Goal: Communication & Community: Answer question/provide support

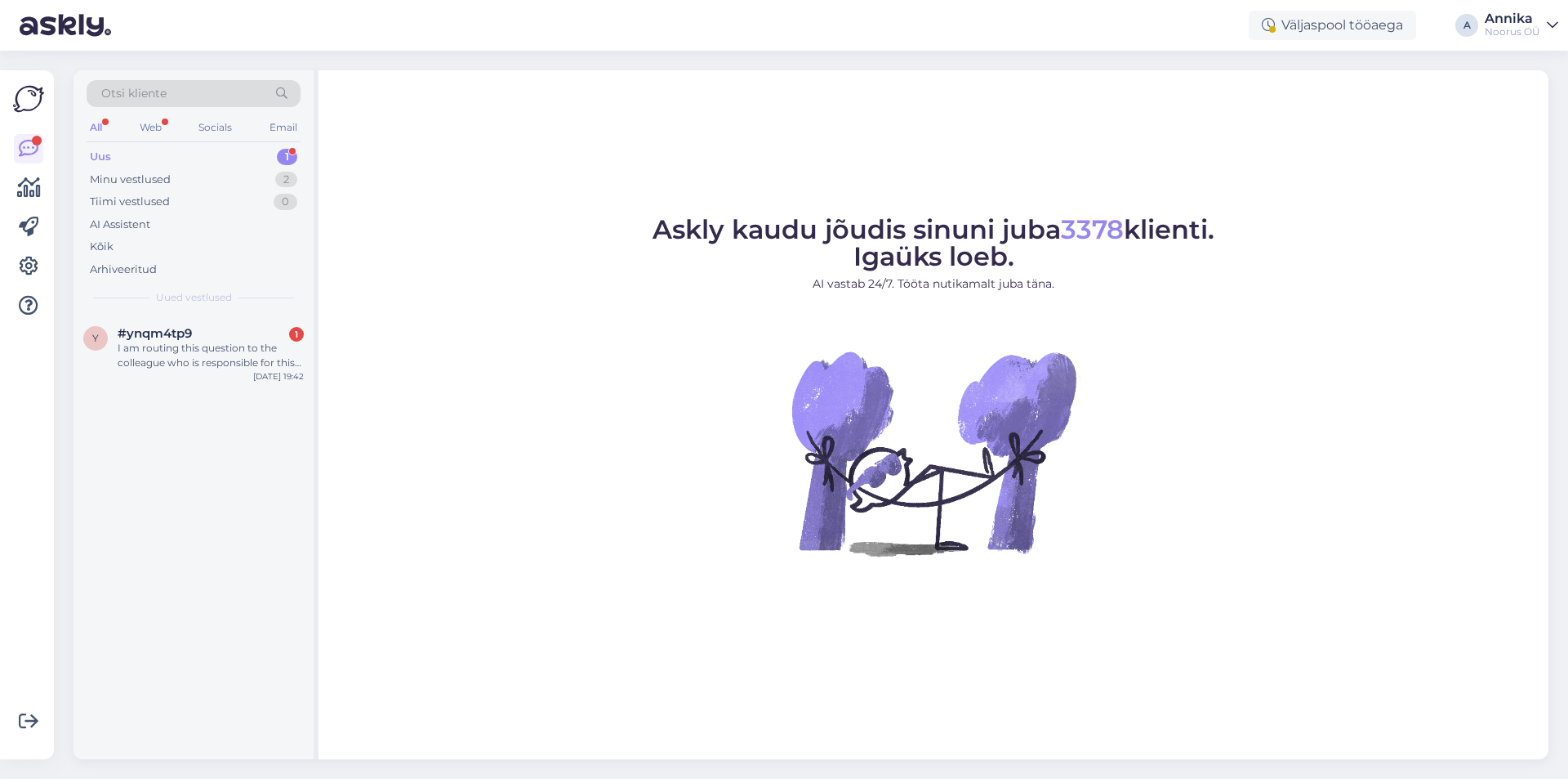
click at [155, 149] on div "Uus 1" at bounding box center [193, 157] width 214 height 23
click at [204, 351] on div "I am routing this question to the colleague who is responsible for this topic. …" at bounding box center [210, 356] width 186 height 30
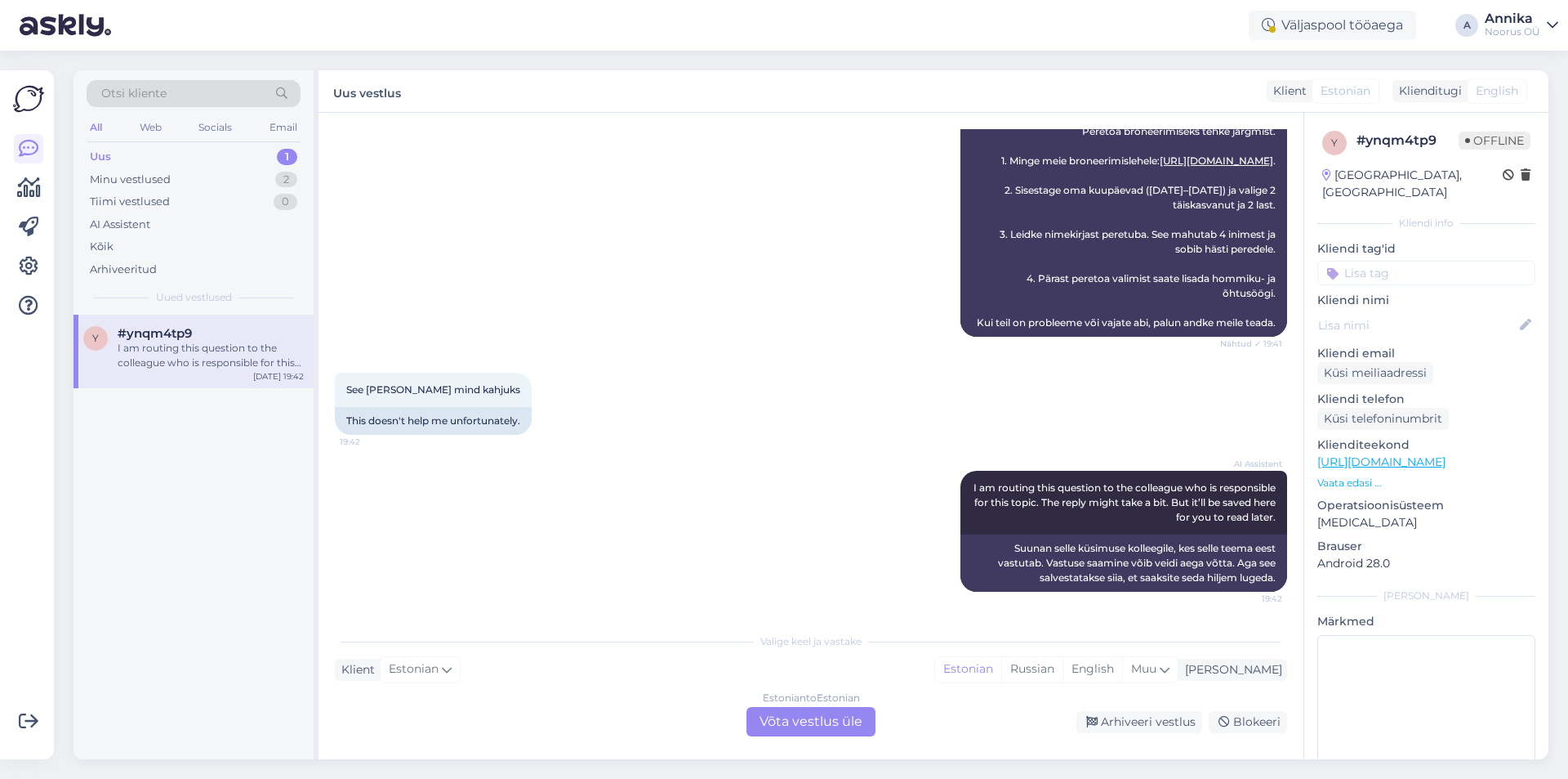
scroll to position [1269, 0]
click at [780, 723] on div "Estonian to Estonian Võta vestlus üle" at bounding box center [811, 722] width 129 height 30
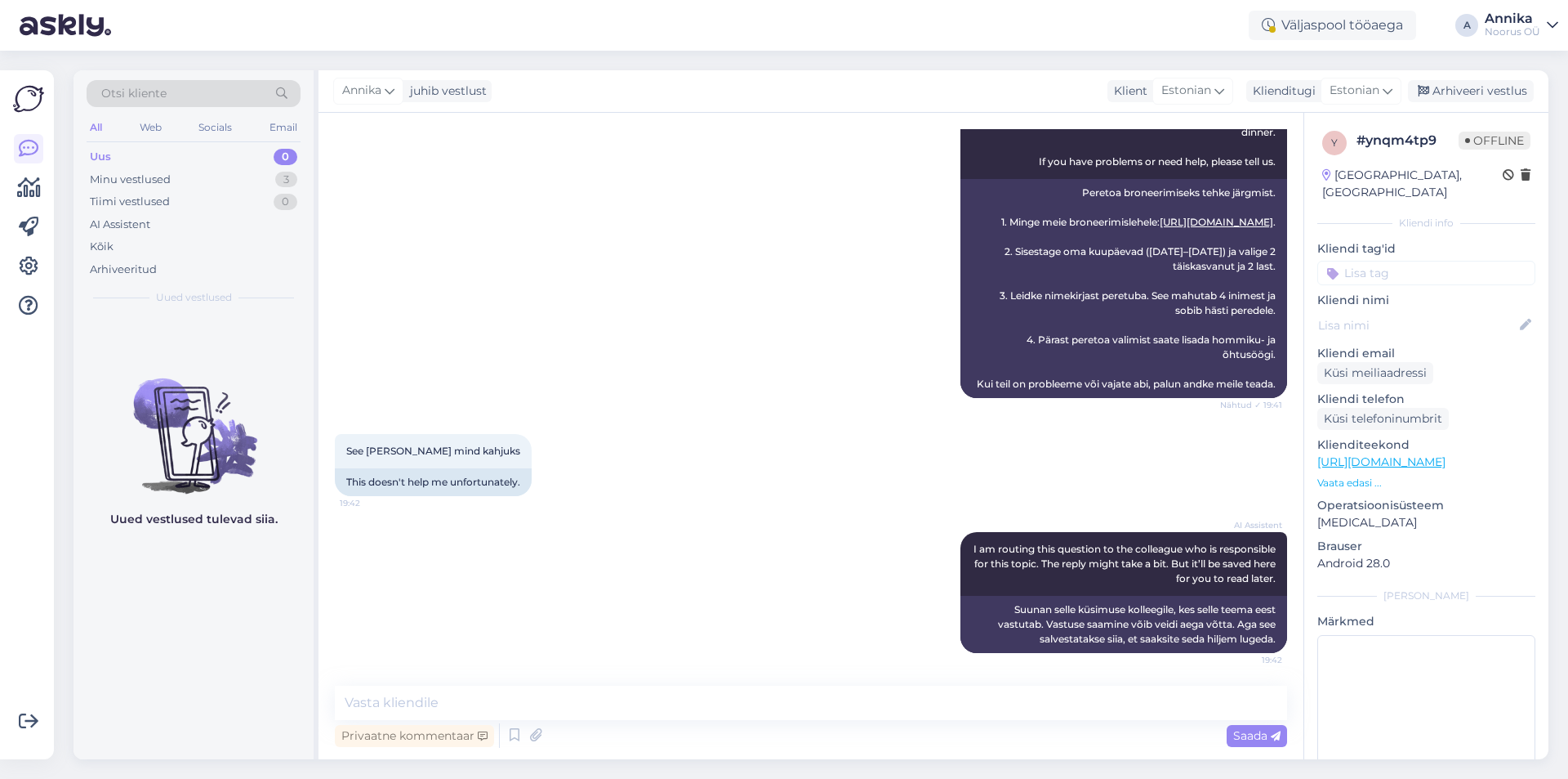
click at [617, 729] on div "Privaatne kommentaar Saada" at bounding box center [811, 735] width 952 height 31
click at [522, 703] on textarea at bounding box center [811, 702] width 952 height 34
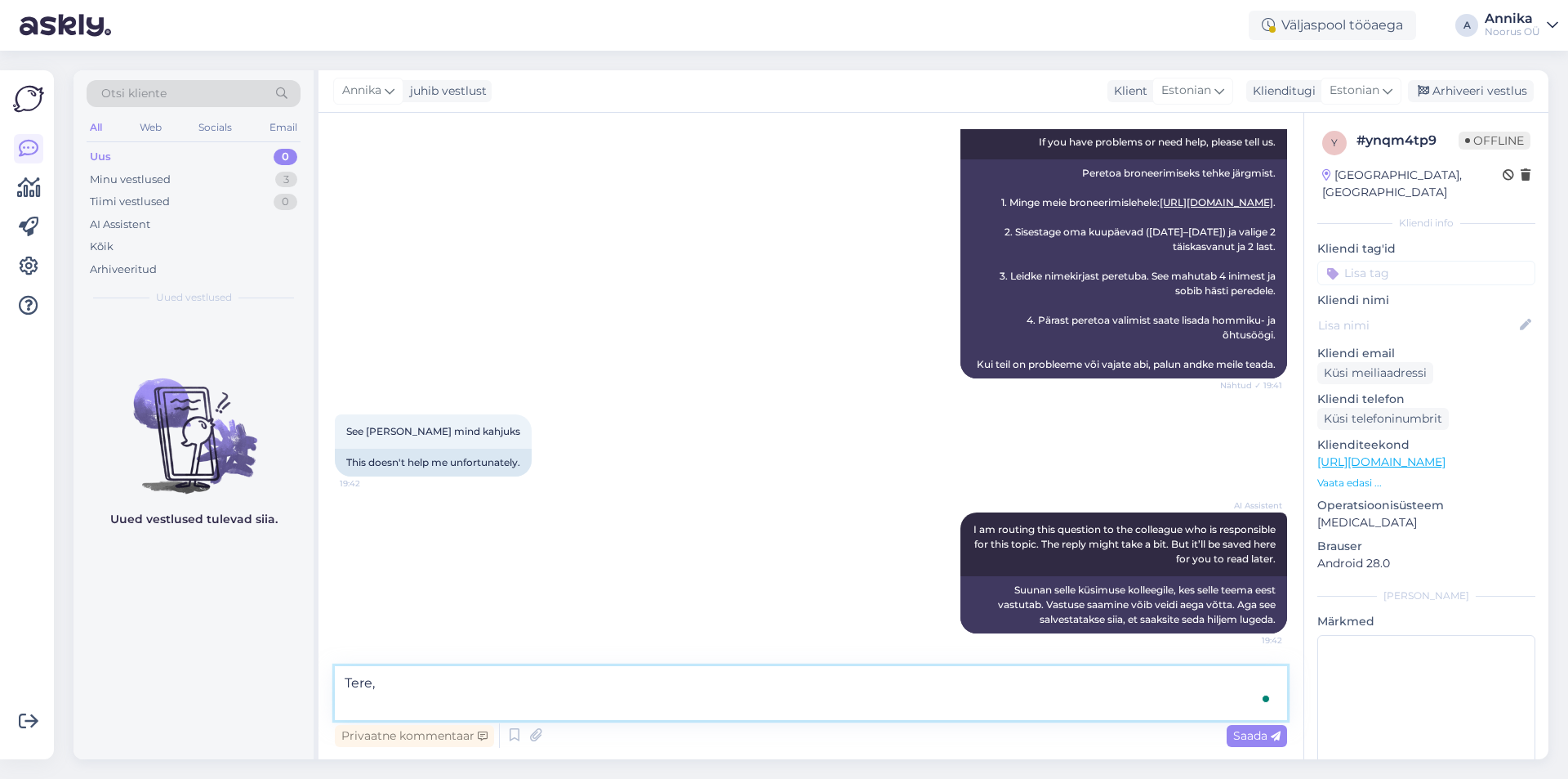
scroll to position [1249, 0]
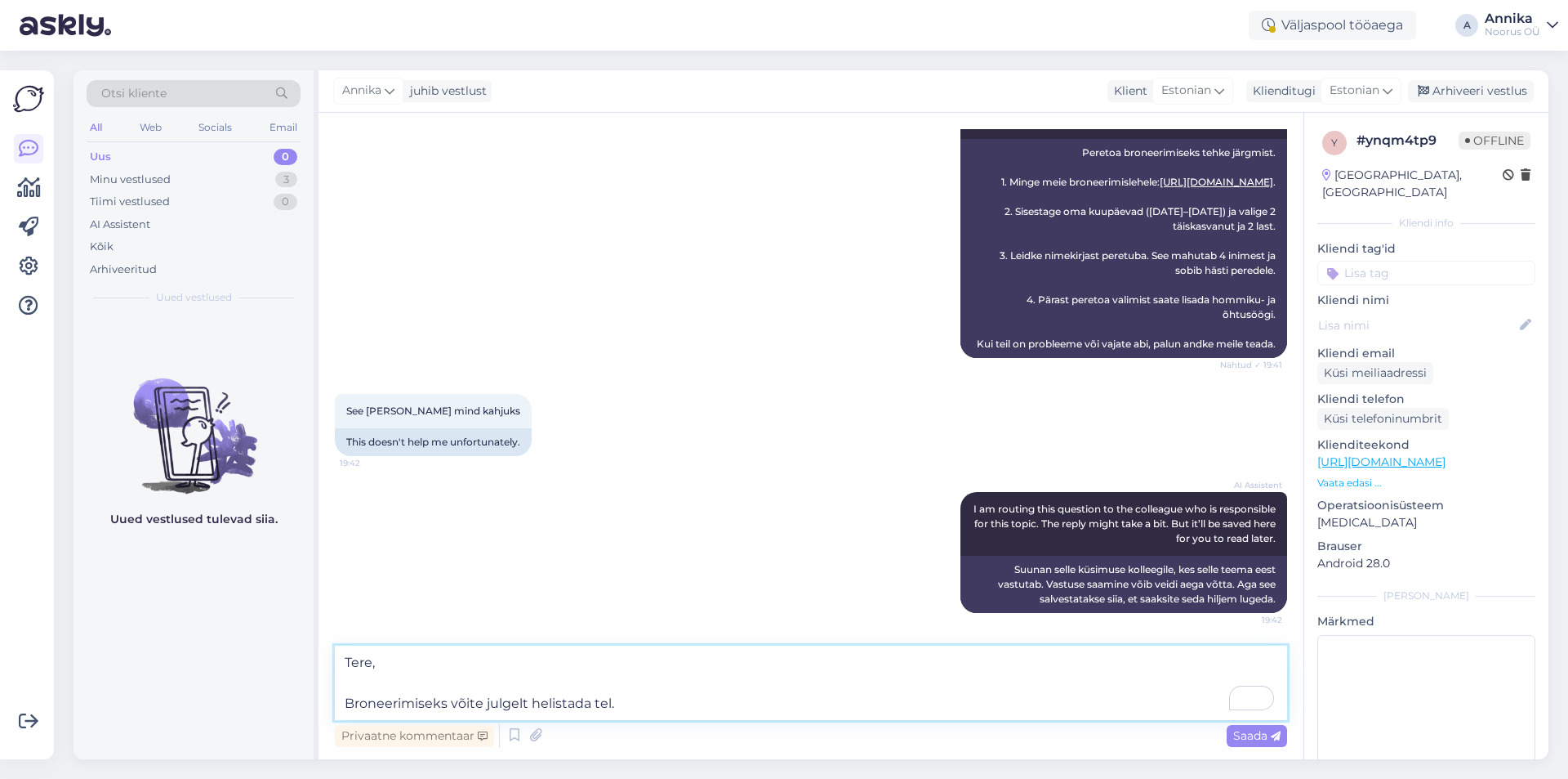
click at [629, 707] on textarea "Tere, Broneerimiseks võite julgelt helistada tel." at bounding box center [811, 682] width 952 height 74
paste textarea "[PHONE_NUMBER]"
type textarea "Tere, Broneerimiseks võite julgelt helistada tel.[PHONE_NUMBER]."
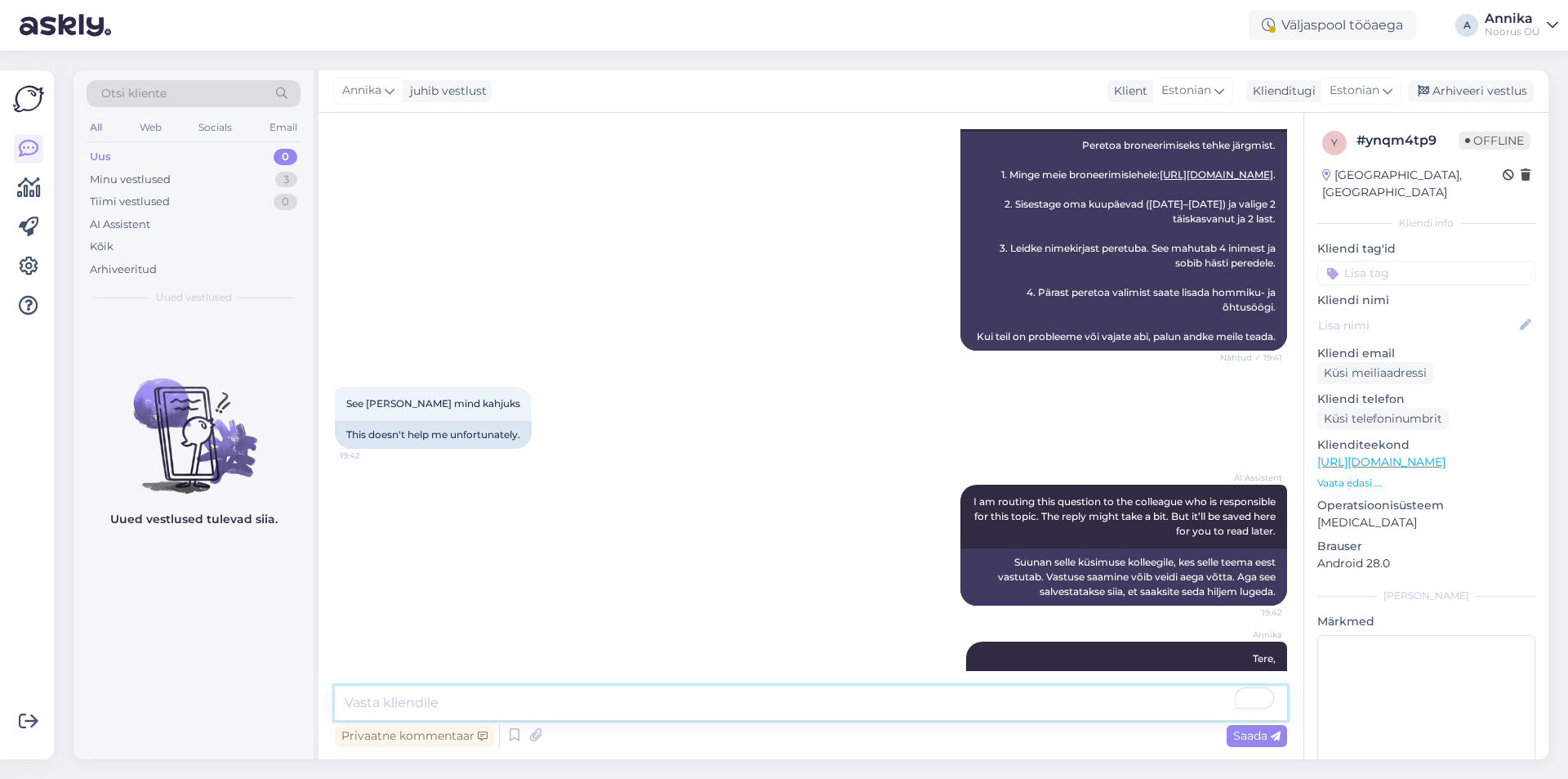
scroll to position [1308, 0]
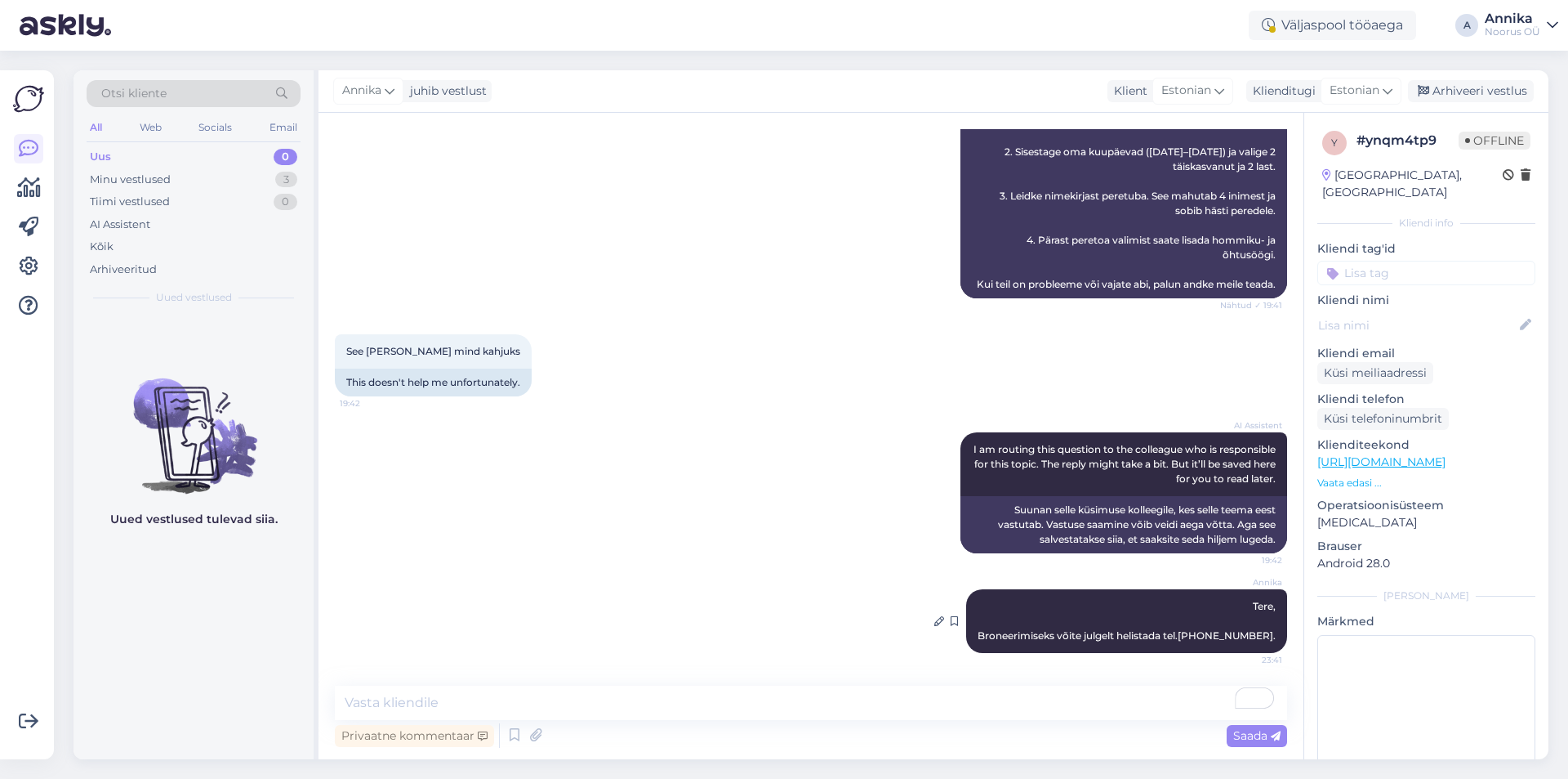
drag, startPoint x: 1257, startPoint y: 614, endPoint x: 1249, endPoint y: 642, distance: 29.1
click at [1249, 642] on div "[PERSON_NAME], Broneerimiseks võite julgelt helistada tel.[PHONE_NUMBER]. 23:41" at bounding box center [1127, 620] width 321 height 64
click at [139, 171] on div "Minu vestlused" at bounding box center [131, 179] width 81 height 17
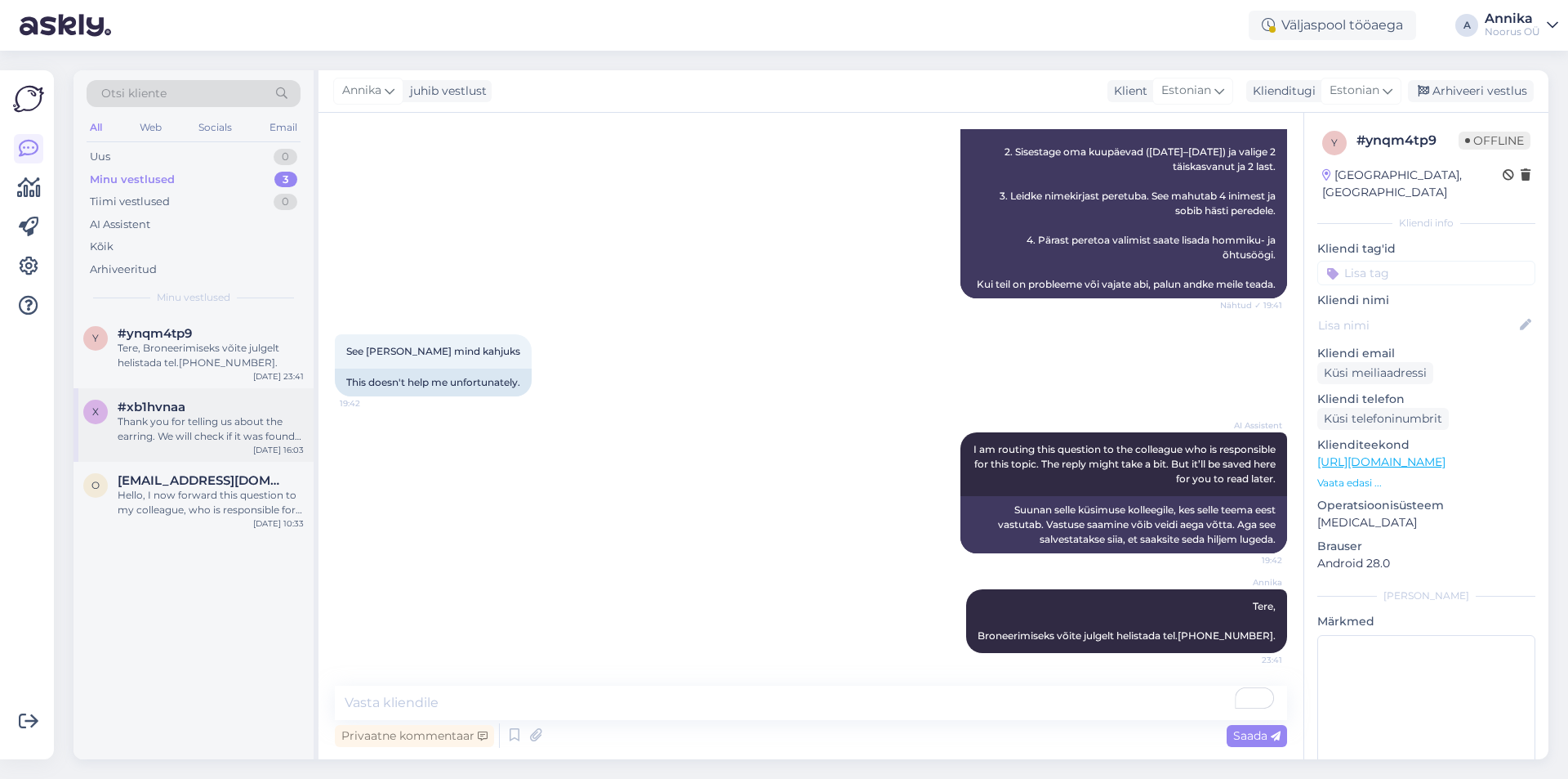
click at [236, 418] on div "Thank you for telling us about the earring. We will check if it was found in ro…" at bounding box center [210, 429] width 186 height 30
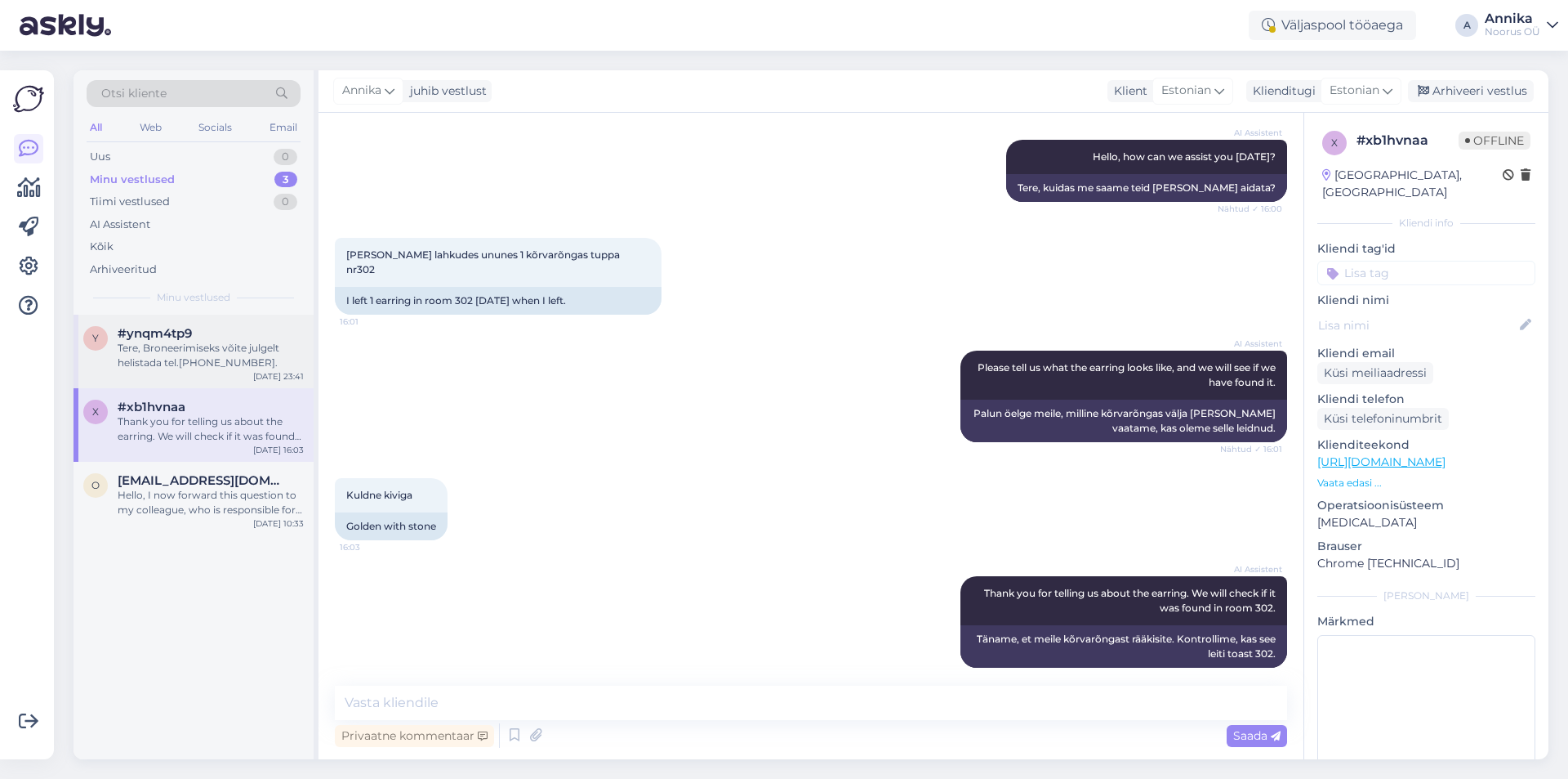
click at [226, 335] on div "#ynqm4tp9" at bounding box center [210, 333] width 186 height 15
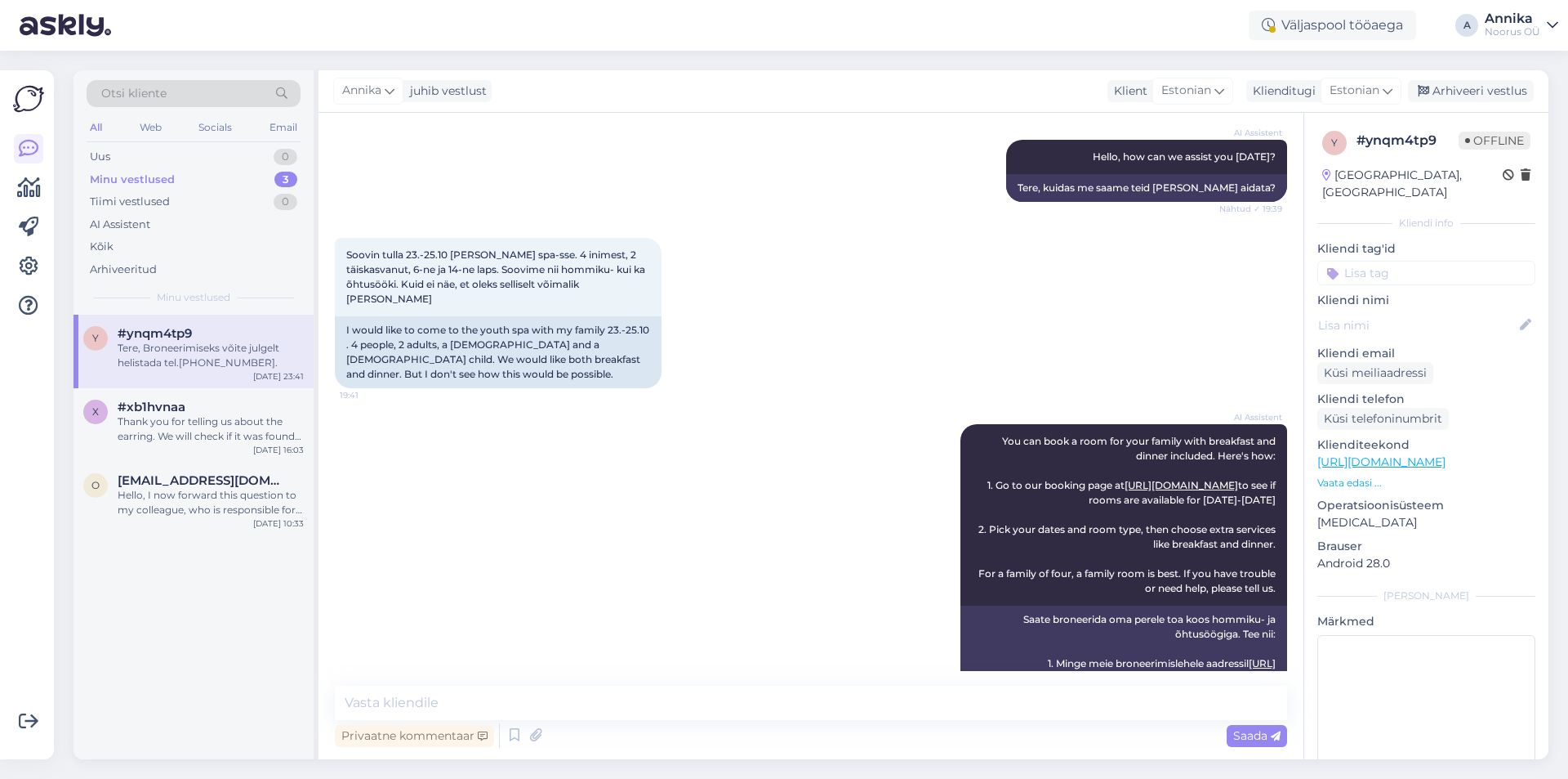
scroll to position [1308, 0]
